Goal: Task Accomplishment & Management: Manage account settings

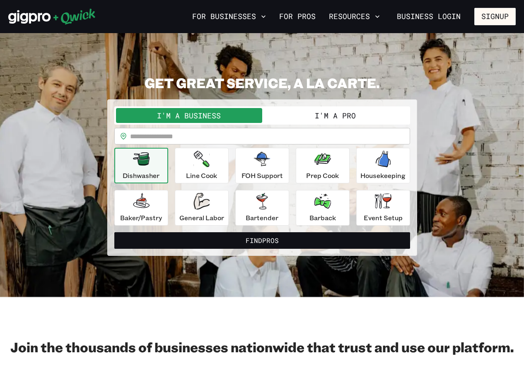
click at [217, 111] on button "I'm a Business" at bounding box center [189, 115] width 146 height 15
click at [178, 116] on button "I'm a Business" at bounding box center [189, 115] width 146 height 15
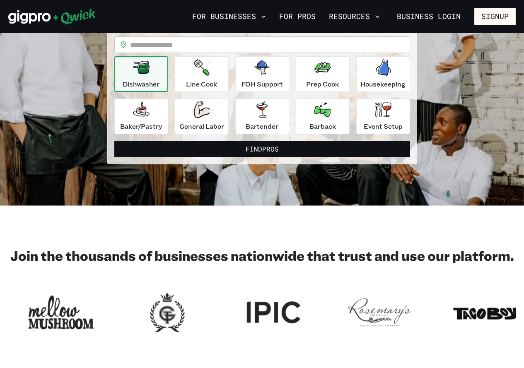
scroll to position [41, 0]
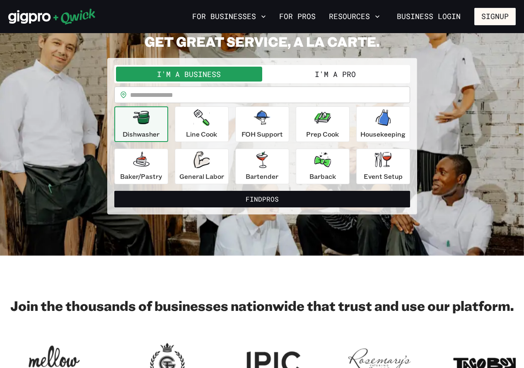
click at [175, 70] on button "I'm a Business" at bounding box center [189, 74] width 146 height 15
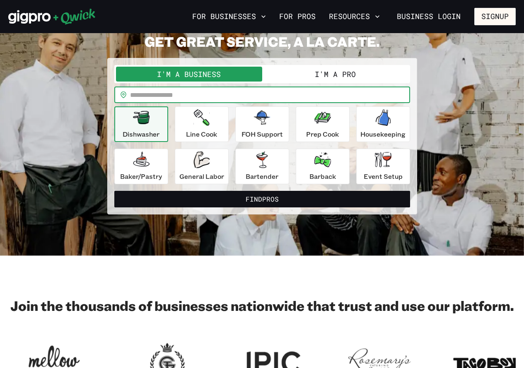
click at [199, 98] on input "text" at bounding box center [270, 95] width 280 height 17
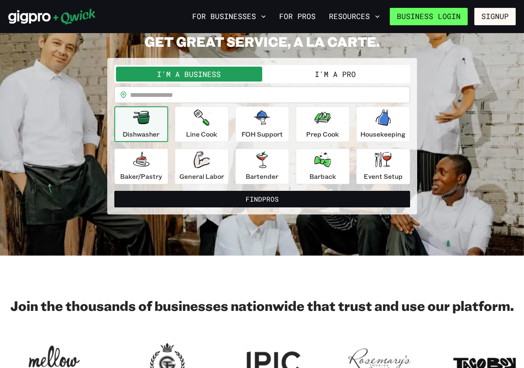
click at [417, 19] on link "Business Login" at bounding box center [429, 16] width 78 height 17
